Goal: Check status: Check status

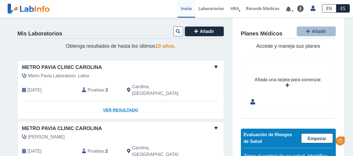
click at [118, 103] on link "Ver Resultado" at bounding box center [121, 110] width 206 height 18
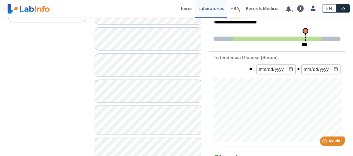
scroll to position [175, 0]
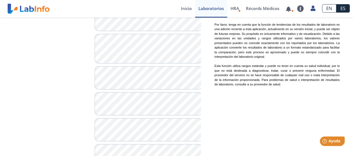
scroll to position [468, 0]
